Goal: Task Accomplishment & Management: Complete application form

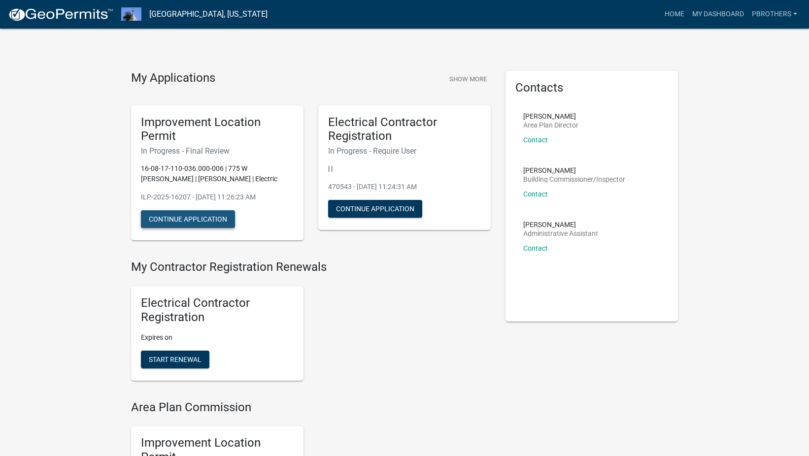
click at [216, 213] on button "Continue Application" at bounding box center [188, 219] width 94 height 18
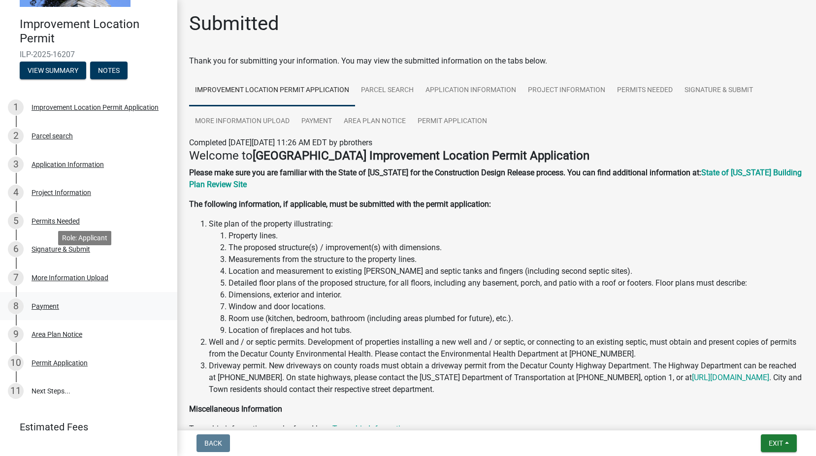
scroll to position [118, 0]
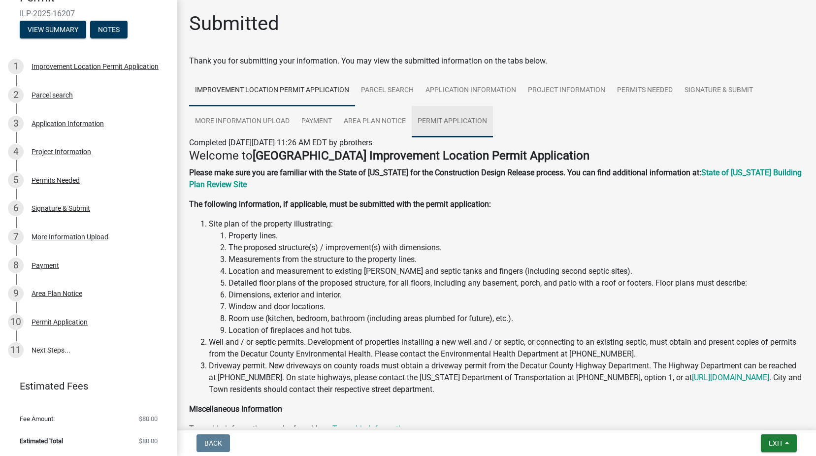
click at [463, 121] on link "Permit Application" at bounding box center [452, 122] width 81 height 32
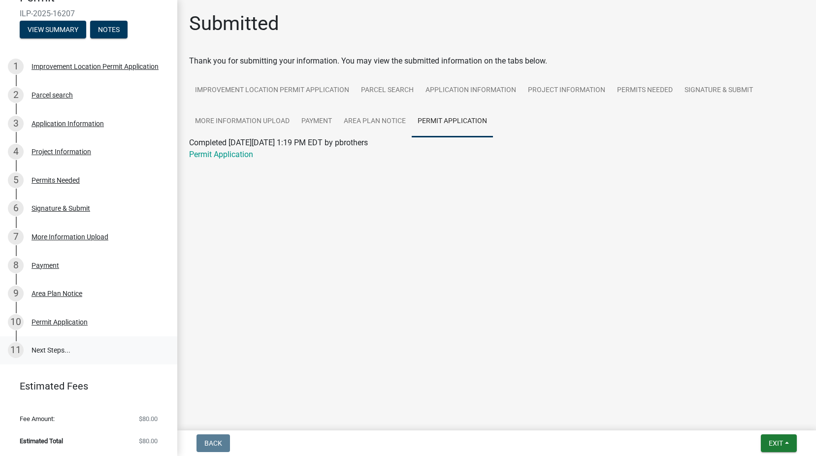
click at [82, 365] on link "11 Next Steps..." at bounding box center [88, 350] width 177 height 29
click at [78, 351] on link "11 Next Steps..." at bounding box center [88, 350] width 177 height 29
click at [74, 319] on div "Permit Application" at bounding box center [60, 322] width 56 height 7
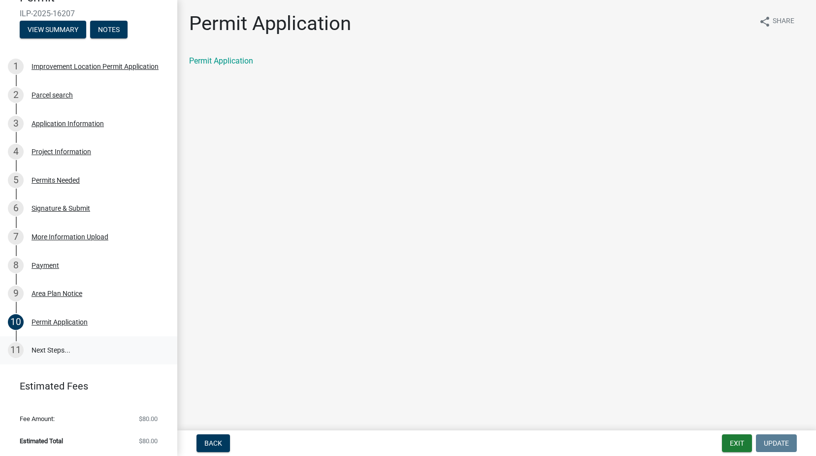
click at [53, 346] on link "11 Next Steps..." at bounding box center [88, 350] width 177 height 29
click at [62, 346] on link "11 Next Steps..." at bounding box center [88, 350] width 177 height 29
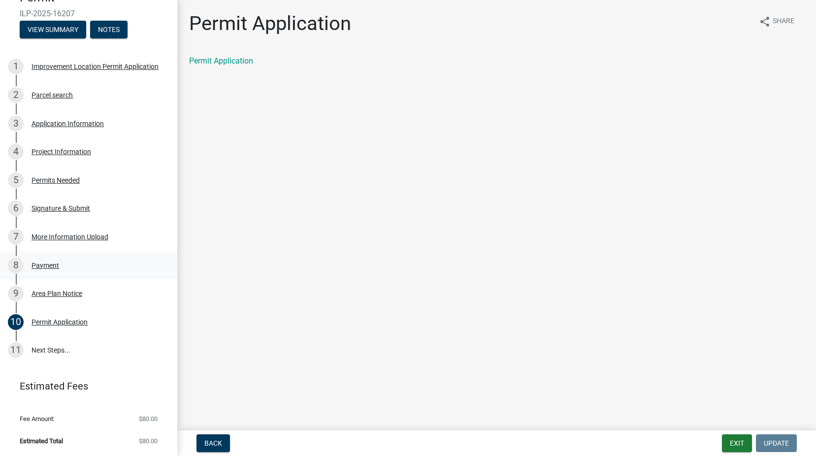
drag, startPoint x: 62, startPoint y: 346, endPoint x: 52, endPoint y: 259, distance: 88.2
click at [53, 252] on link "8 Payment" at bounding box center [88, 265] width 177 height 29
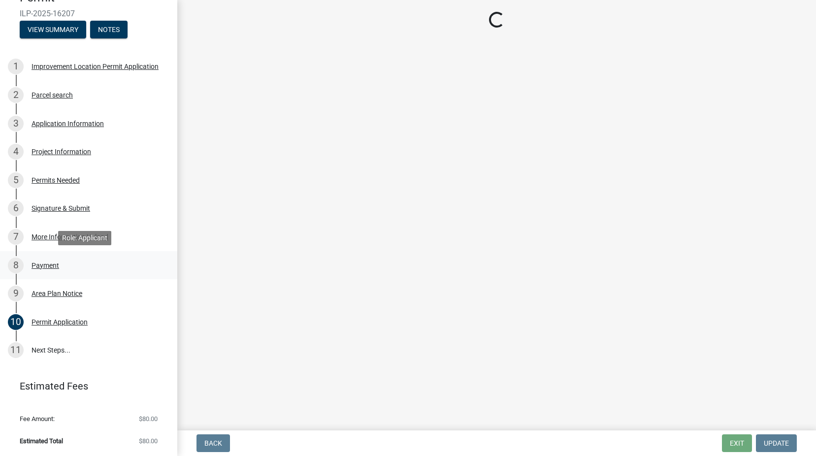
click at [49, 268] on div "Payment" at bounding box center [46, 265] width 28 height 7
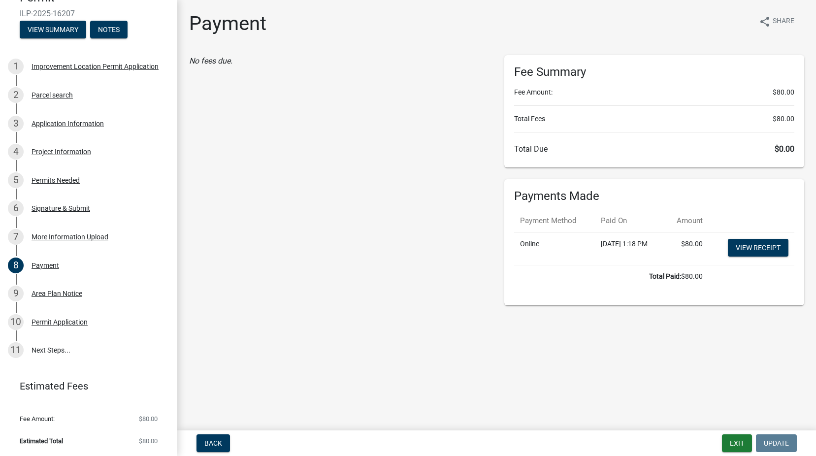
click at [356, 196] on div "No fees due." at bounding box center [339, 180] width 315 height 250
drag, startPoint x: 388, startPoint y: 279, endPoint x: 388, endPoint y: 265, distance: 14.8
click at [388, 278] on div "No fees due." at bounding box center [339, 180] width 315 height 250
click at [401, 193] on div "No fees due." at bounding box center [339, 180] width 315 height 250
click at [637, 128] on div "Fee Summary Fee Amount: $80.00 Total Fees $80.00 Total Due $0.00" at bounding box center [654, 111] width 301 height 112
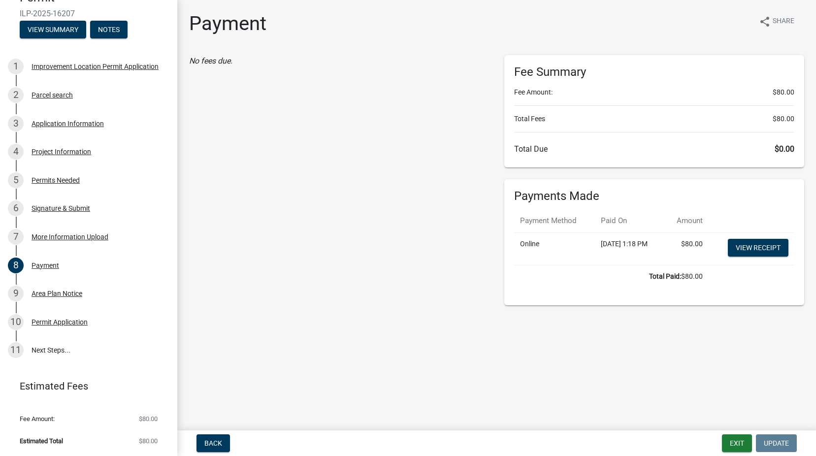
click at [620, 213] on th "Paid On" at bounding box center [629, 220] width 69 height 23
click at [607, 253] on td "[DATE] 1:18 PM" at bounding box center [629, 249] width 69 height 33
click at [605, 167] on div "Fee Summary Fee Amount: $80.00 Total Fees $80.00 Total Due $0.00 Payments Made …" at bounding box center [654, 180] width 315 height 250
drag, startPoint x: 605, startPoint y: 167, endPoint x: 540, endPoint y: 226, distance: 87.9
click at [540, 226] on th "Payment Method" at bounding box center [554, 220] width 81 height 23
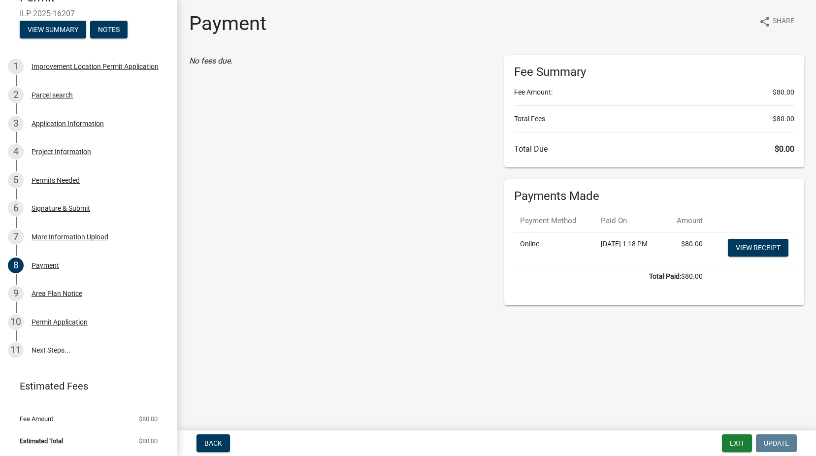
click at [375, 212] on div "No fees due." at bounding box center [339, 180] width 315 height 250
click at [577, 207] on div "Payments Made Payment Method Paid On Amount Online [DATE] 1:18 PM $80.00 View r…" at bounding box center [654, 242] width 301 height 126
click at [588, 110] on div "Fee Summary Fee Amount: $80.00 Total Fees $80.00 Total Due $0.00" at bounding box center [654, 111] width 301 height 112
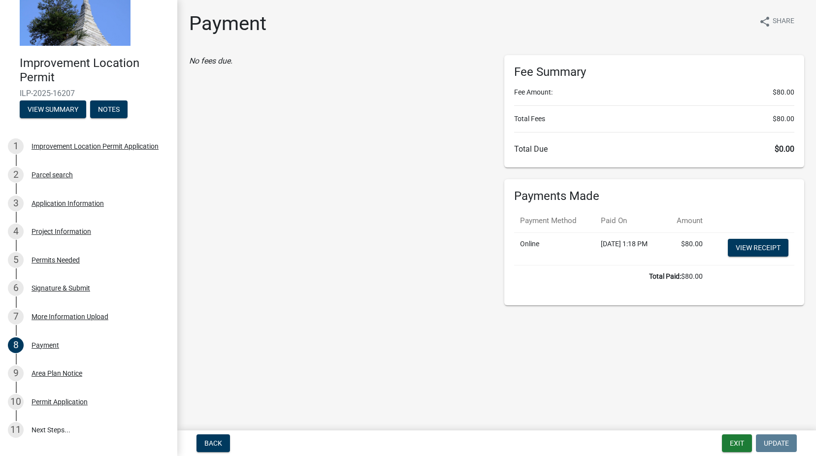
scroll to position [0, 0]
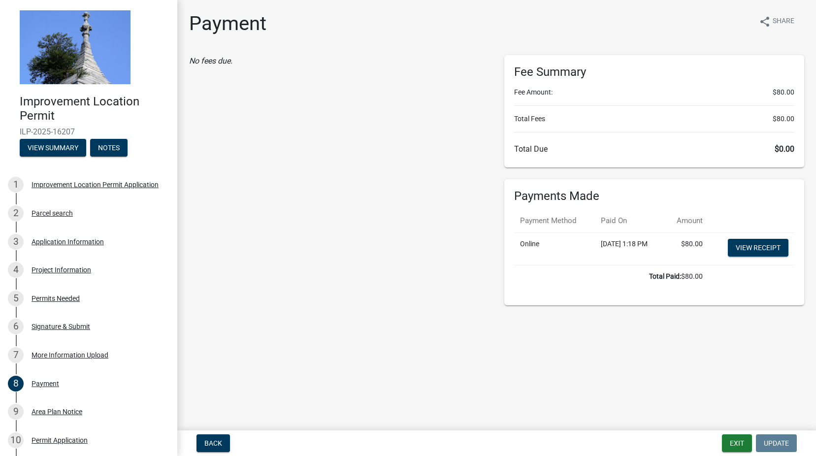
click at [425, 169] on div "No fees due." at bounding box center [339, 180] width 315 height 250
drag, startPoint x: 411, startPoint y: 245, endPoint x: 390, endPoint y: 242, distance: 20.9
click at [404, 244] on div "No fees due." at bounding box center [339, 180] width 315 height 250
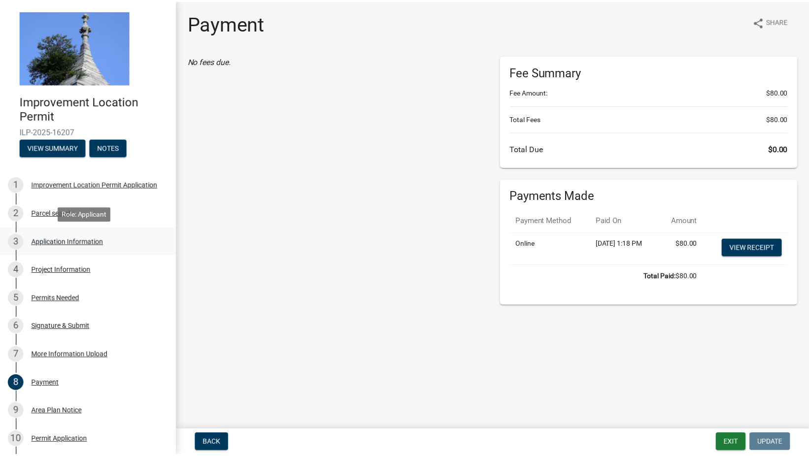
scroll to position [118, 0]
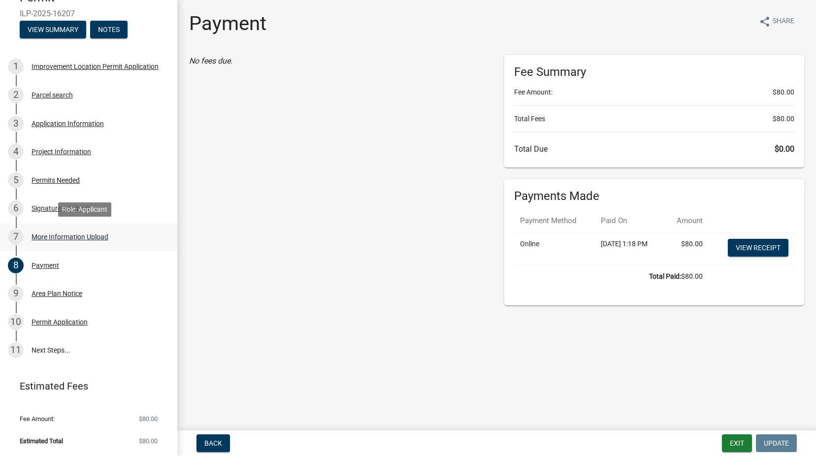
drag, startPoint x: 47, startPoint y: 254, endPoint x: 42, endPoint y: 231, distance: 23.8
click at [42, 231] on div "7 More Information Upload" at bounding box center [85, 237] width 154 height 16
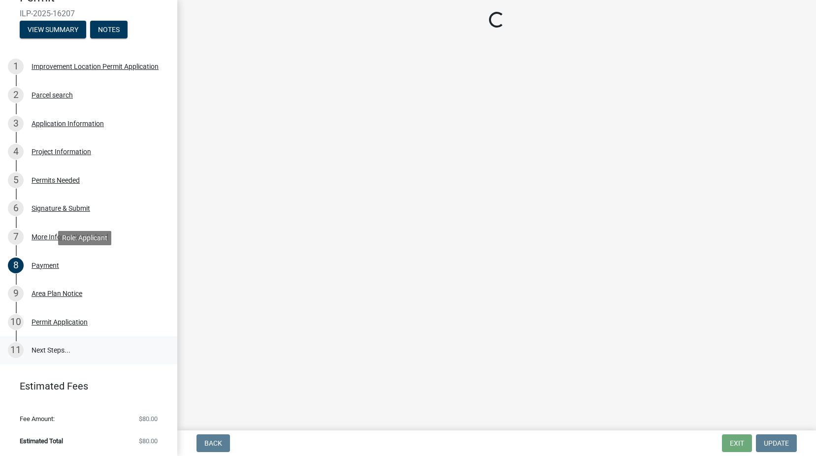
drag, startPoint x: 46, startPoint y: 312, endPoint x: 45, endPoint y: 354, distance: 41.4
click at [45, 354] on link "11 Next Steps..." at bounding box center [88, 350] width 177 height 29
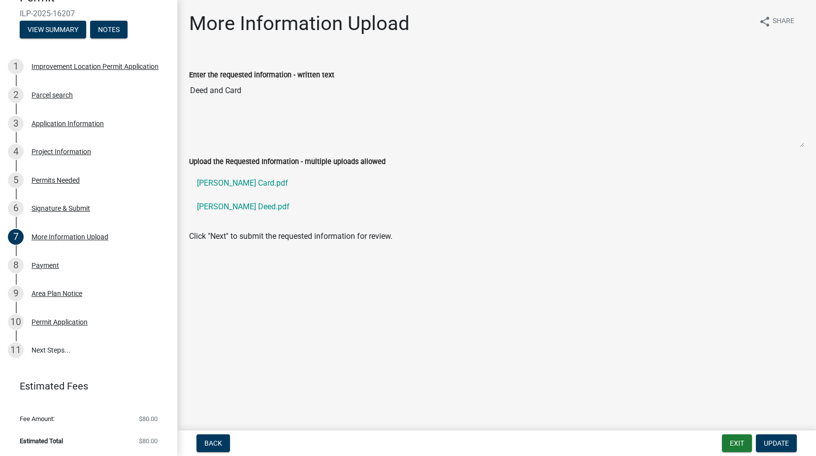
click at [383, 360] on main "More Information Upload share Share Enter the requested information - written t…" at bounding box center [496, 213] width 639 height 427
click at [434, 375] on main "More Information Upload share Share Enter the requested information - written t…" at bounding box center [496, 213] width 639 height 427
click at [544, 292] on main "More Information Upload share Share Enter the requested information - written t…" at bounding box center [496, 213] width 639 height 427
click at [568, 153] on div "Enter the requested information - written text Deed and Card" at bounding box center [497, 105] width 630 height 101
click at [567, 302] on main "More Information Upload share Share Enter the requested information - written t…" at bounding box center [496, 213] width 639 height 427
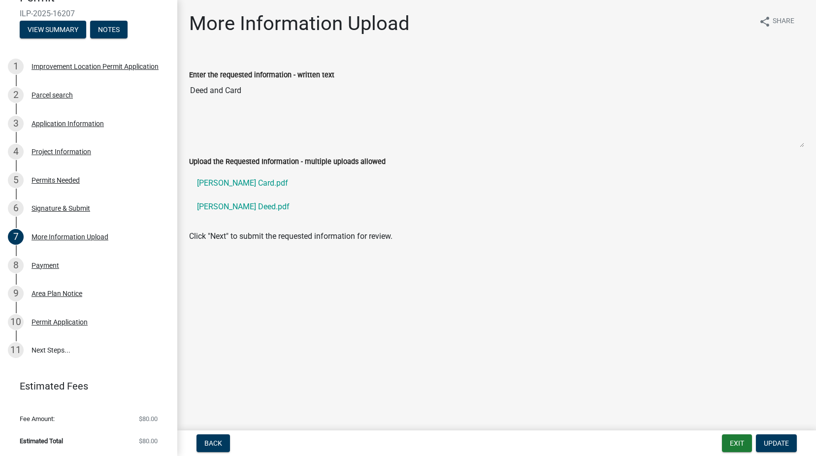
click at [398, 327] on main "More Information Upload share Share Enter the requested information - written t…" at bounding box center [496, 213] width 639 height 427
click at [96, 351] on link "11 Next Steps..." at bounding box center [88, 350] width 177 height 29
click at [729, 445] on button "Exit" at bounding box center [737, 444] width 30 height 18
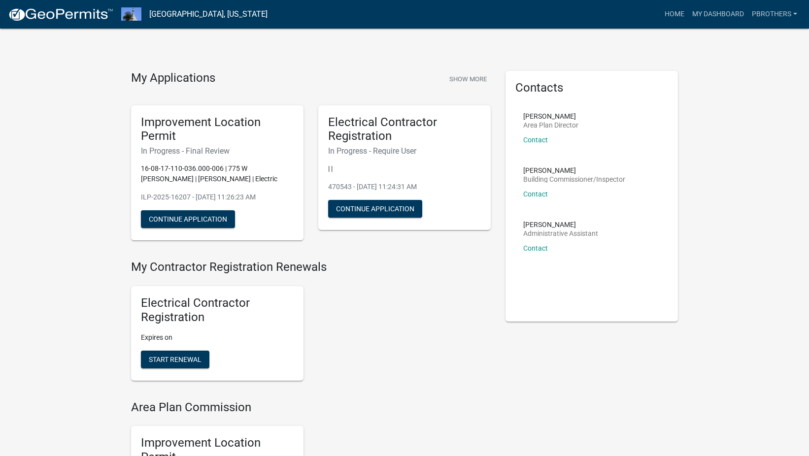
click at [740, 116] on div "My Applications Show More Improvement Location Permit In Progress - Final Revie…" at bounding box center [404, 435] width 809 height 871
click at [758, 168] on div "My Applications Show More Improvement Location Permit In Progress - Final Revie…" at bounding box center [404, 435] width 809 height 871
